Goal: Find specific page/section: Find specific page/section

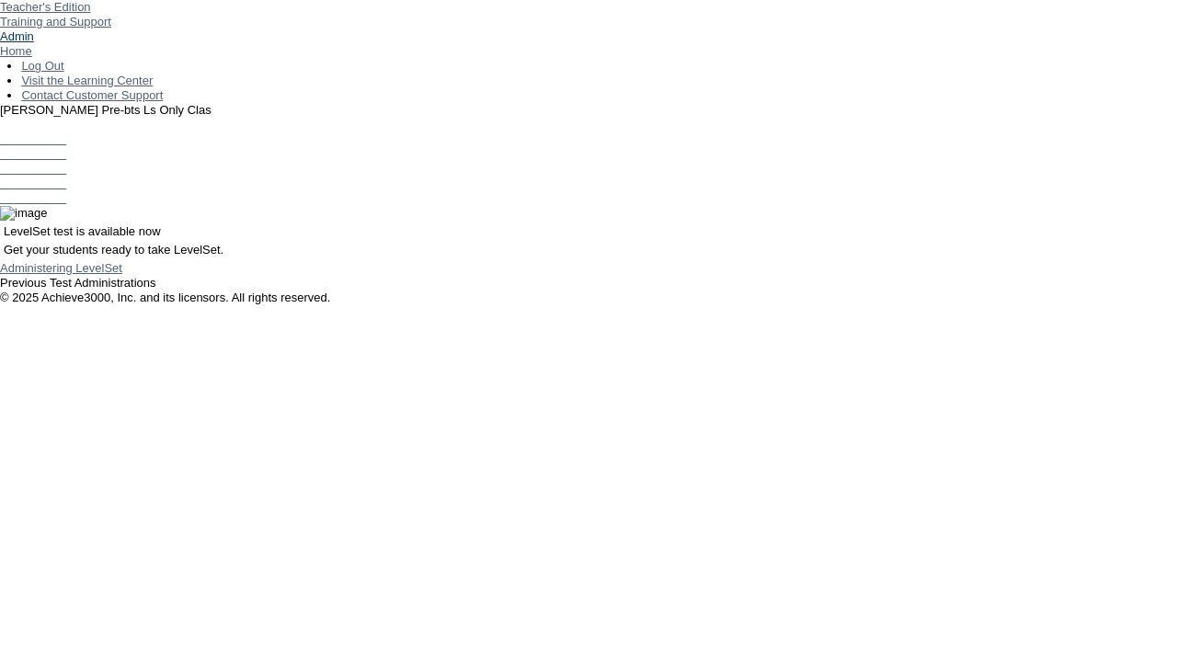
click at [34, 43] on link "Admin" at bounding box center [17, 36] width 34 height 14
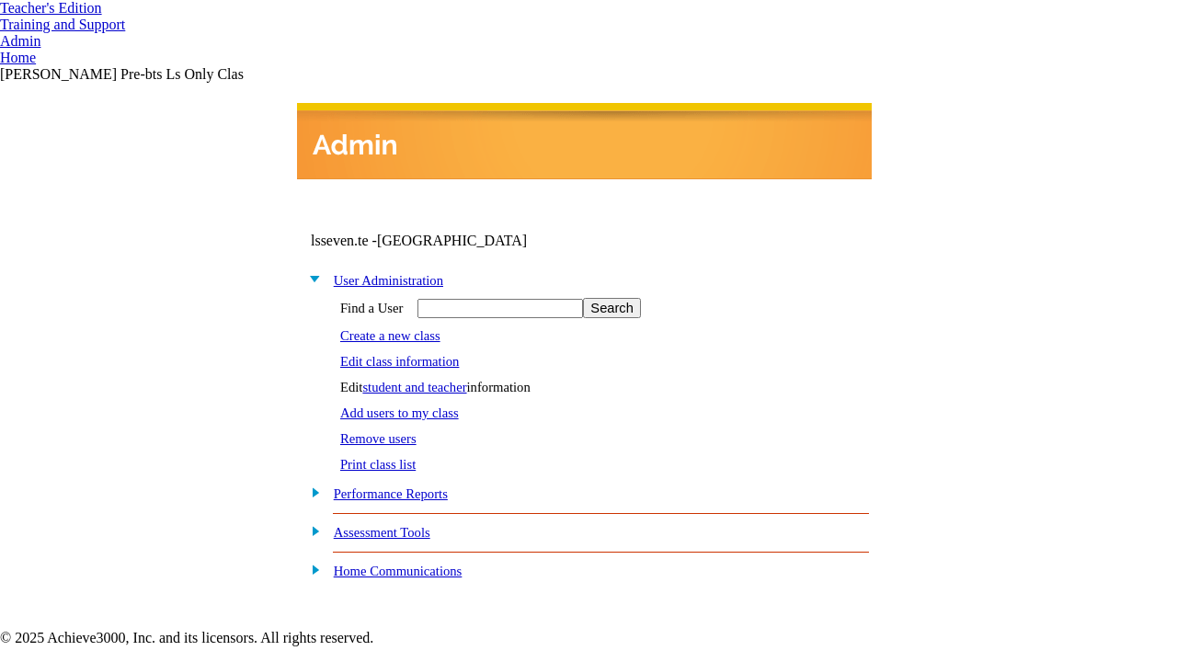
click at [430, 382] on link "student and teacher" at bounding box center [414, 387] width 104 height 15
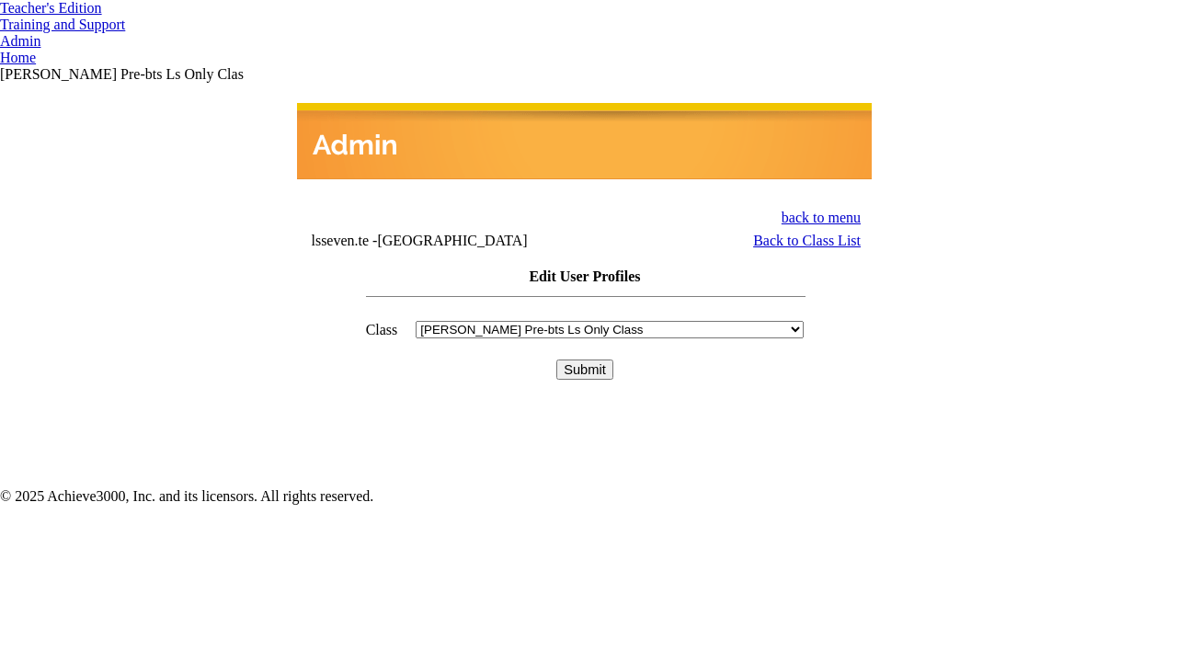
click at [585, 359] on input "Submit" at bounding box center [584, 369] width 57 height 20
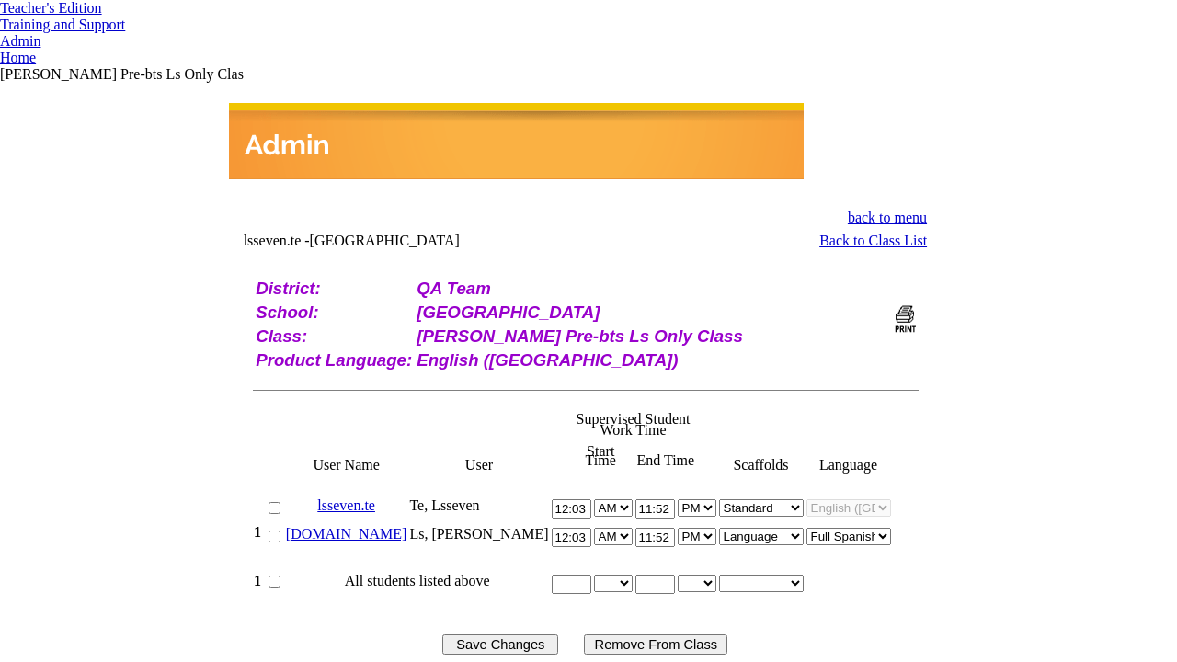
click at [381, 526] on link "[DOMAIN_NAME]" at bounding box center [346, 534] width 121 height 16
